Goal: Information Seeking & Learning: Find specific fact

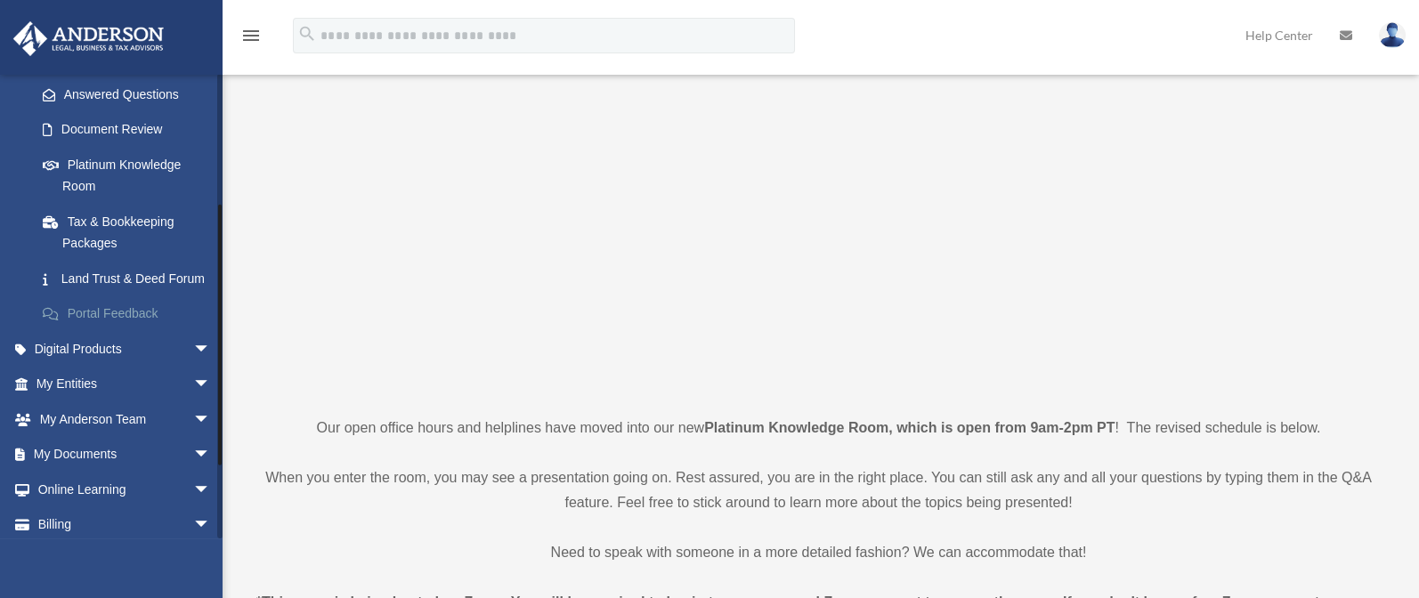
scroll to position [296, 0]
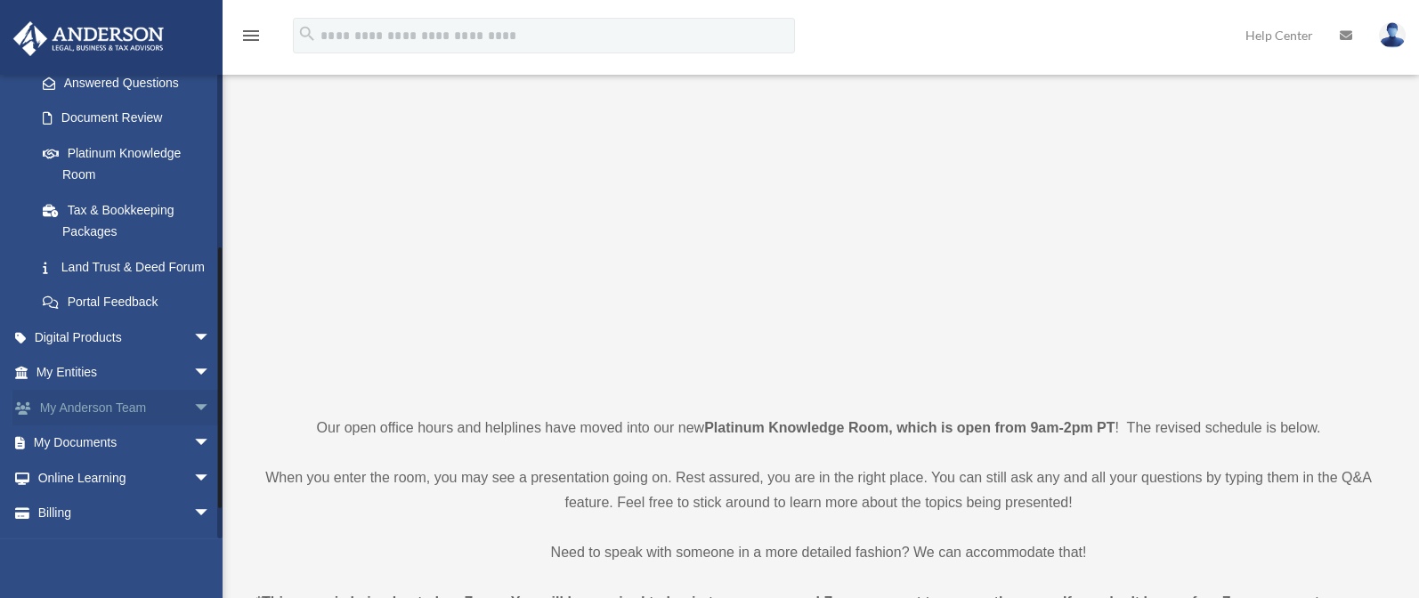
click at [61, 425] on link "My Anderson Team arrow_drop_down" at bounding box center [124, 408] width 225 height 36
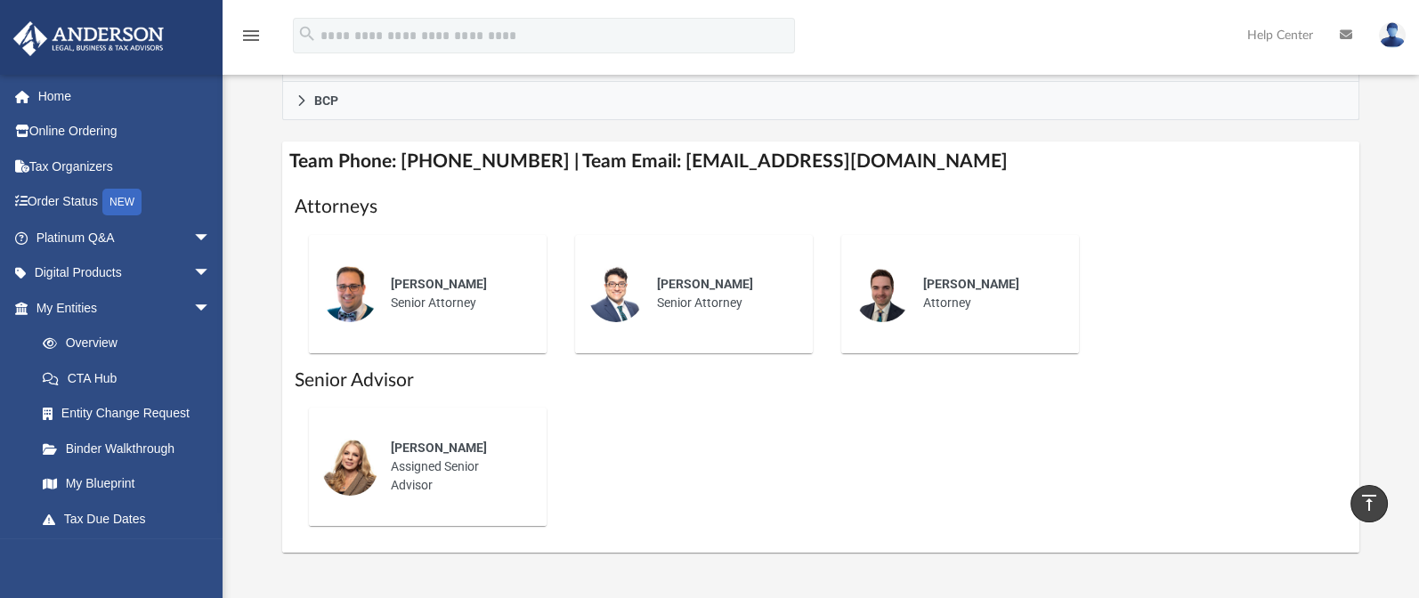
scroll to position [682, 0]
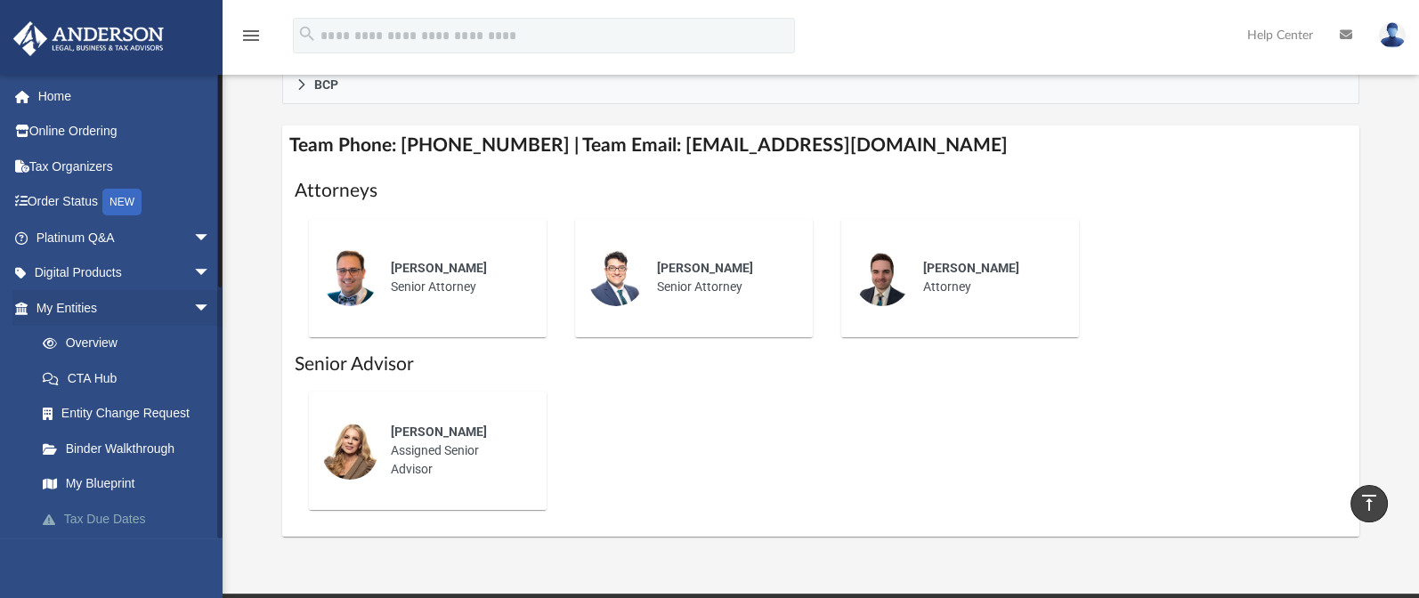
click at [87, 514] on link "Tax Due Dates" at bounding box center [131, 519] width 213 height 36
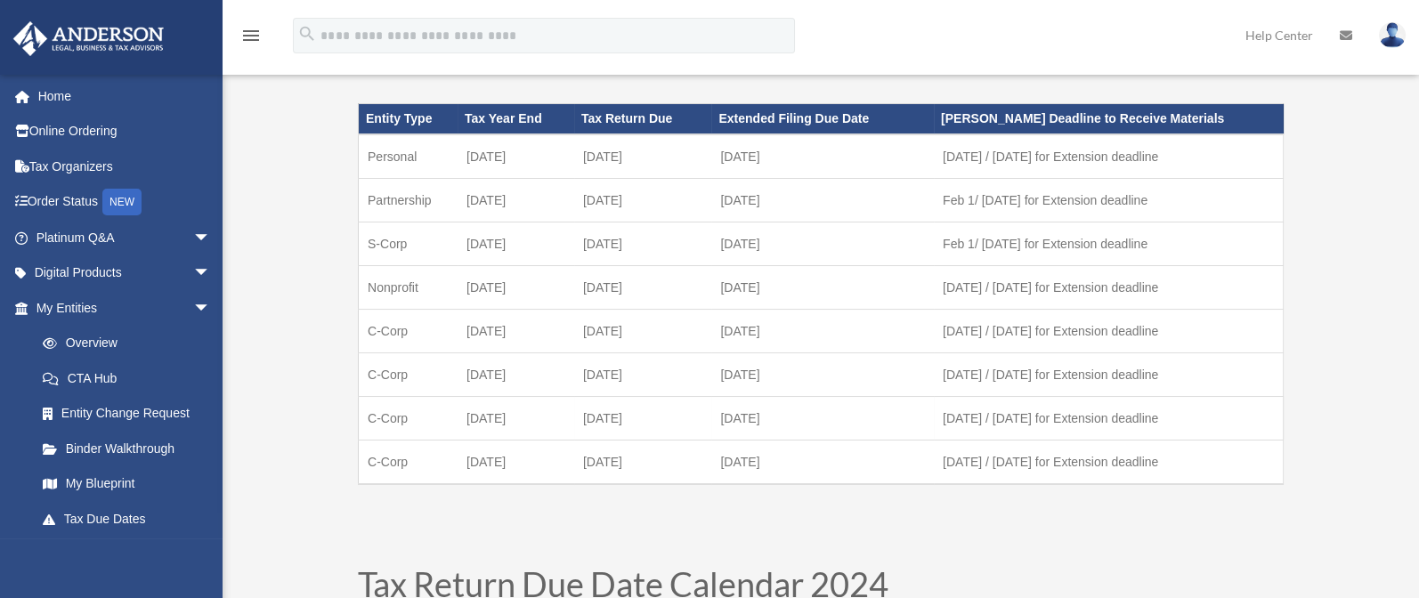
scroll to position [89, 0]
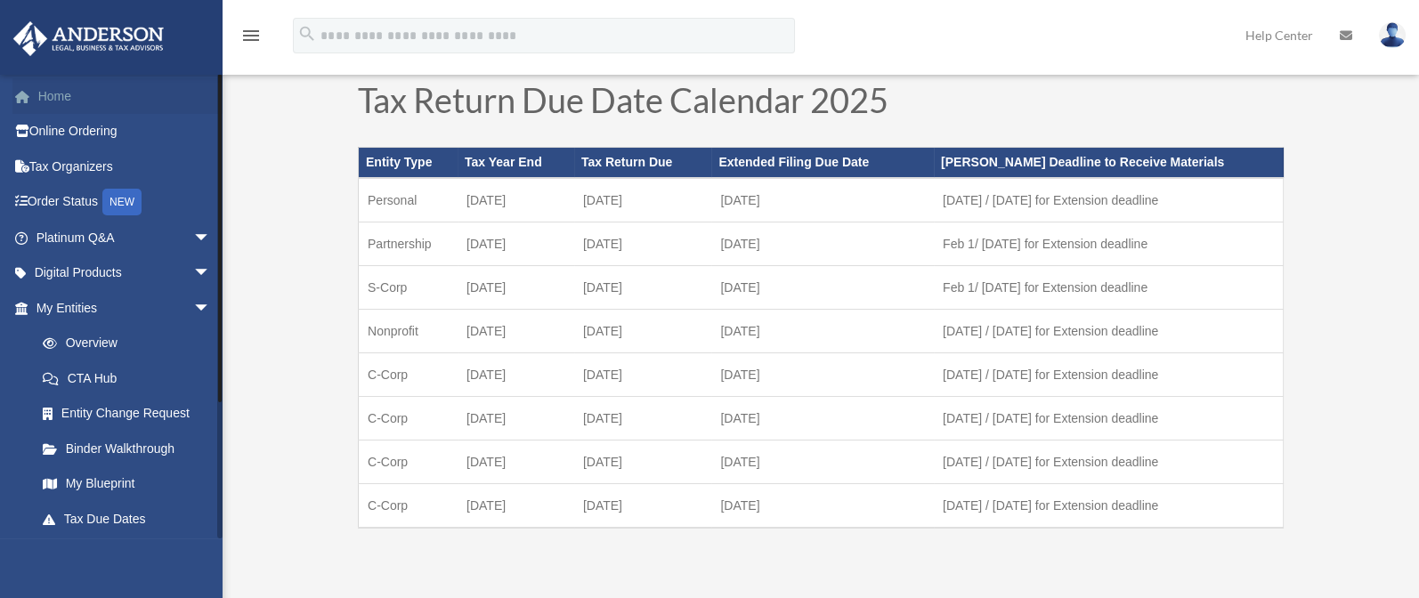
click at [66, 92] on link "Home" at bounding box center [124, 96] width 225 height 36
